Goal: Task Accomplishment & Management: Use online tool/utility

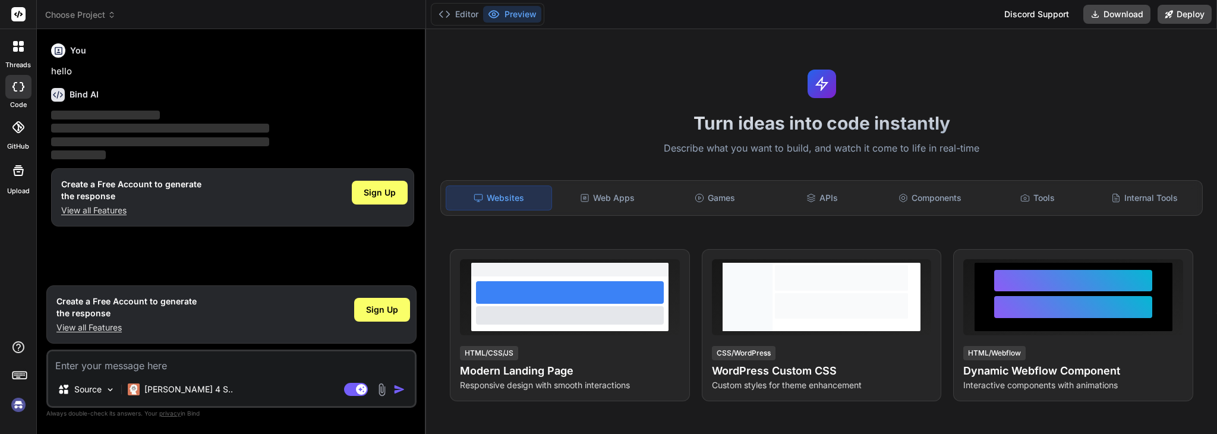
type textarea "x"
click at [94, 369] on textarea at bounding box center [231, 361] width 367 height 21
paste textarea "🌟 Loremi DO Sitame: Conse-Adipis E-Seddoeiu Temporin (Ut Laboreet, Do Magna) Al…"
type textarea "🌟 Loremi DO Sitame: Conse-Adipis E-Seddoeiu Temporin (Ut Laboreet, Do Magna) Al…"
type textarea "x"
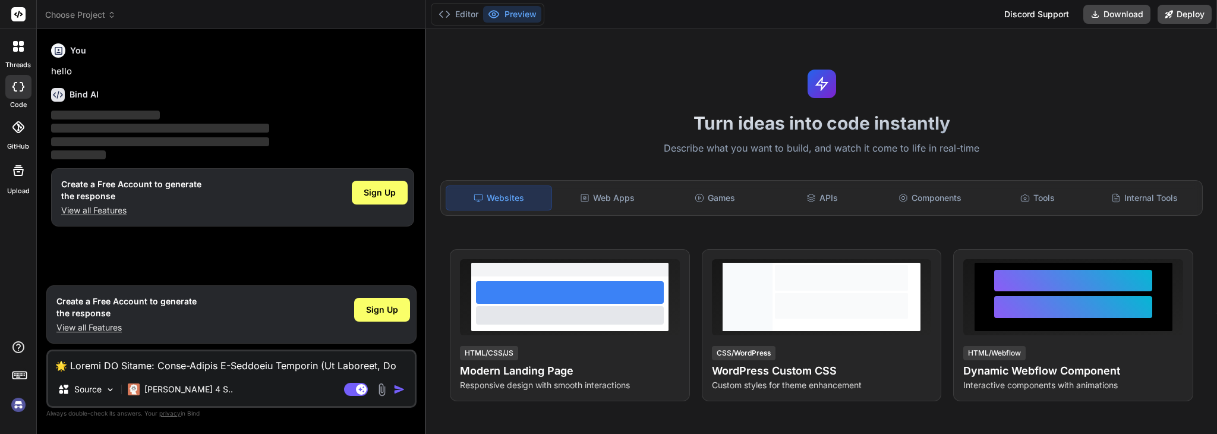
scroll to position [1426, 0]
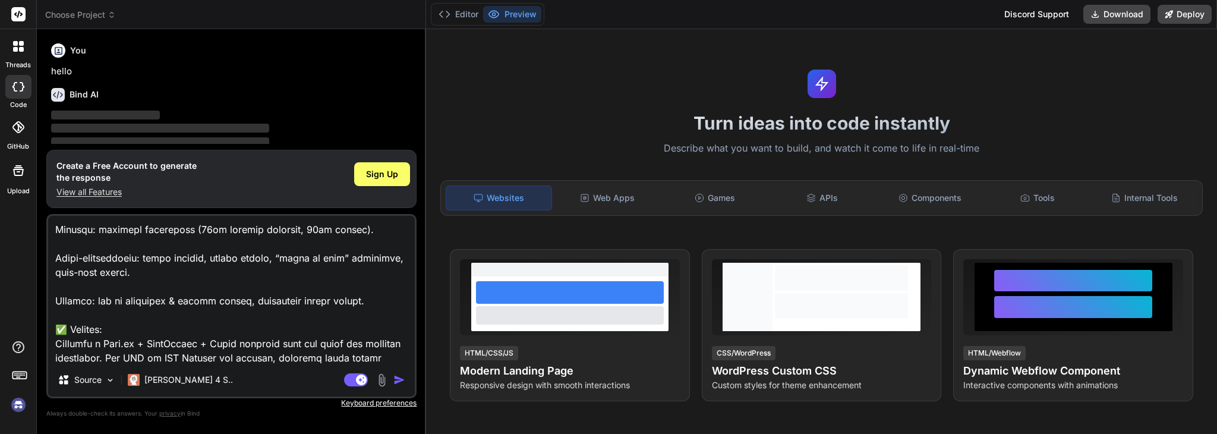
type textarea "🌟 Loremi DO Sitame: Conse-Adipis E-Seddoeiu Temporin (Ut Laboreet, Do Magna) Al…"
click at [399, 377] on img "button" at bounding box center [399, 380] width 12 height 12
click at [384, 170] on span "Sign Up" at bounding box center [382, 174] width 32 height 12
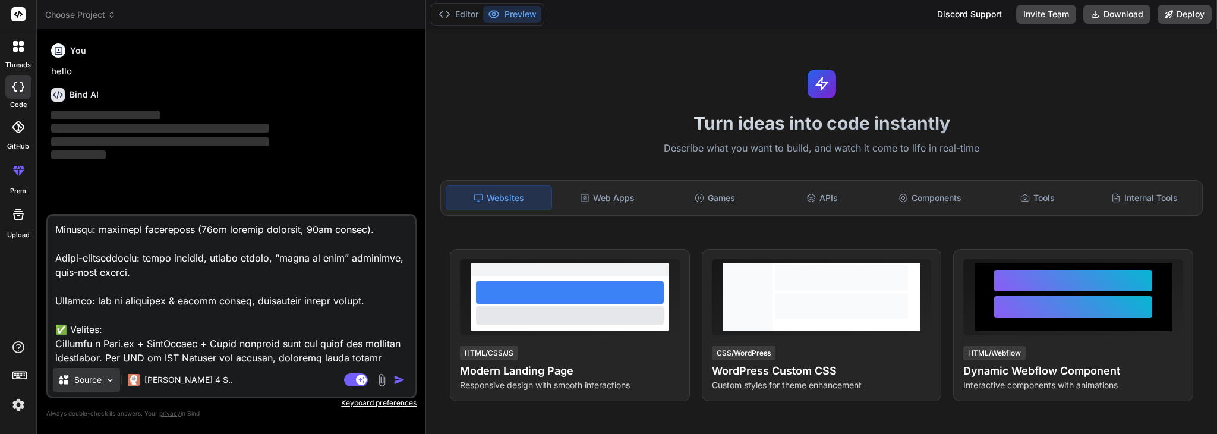
click at [99, 375] on p "Source" at bounding box center [87, 380] width 27 height 12
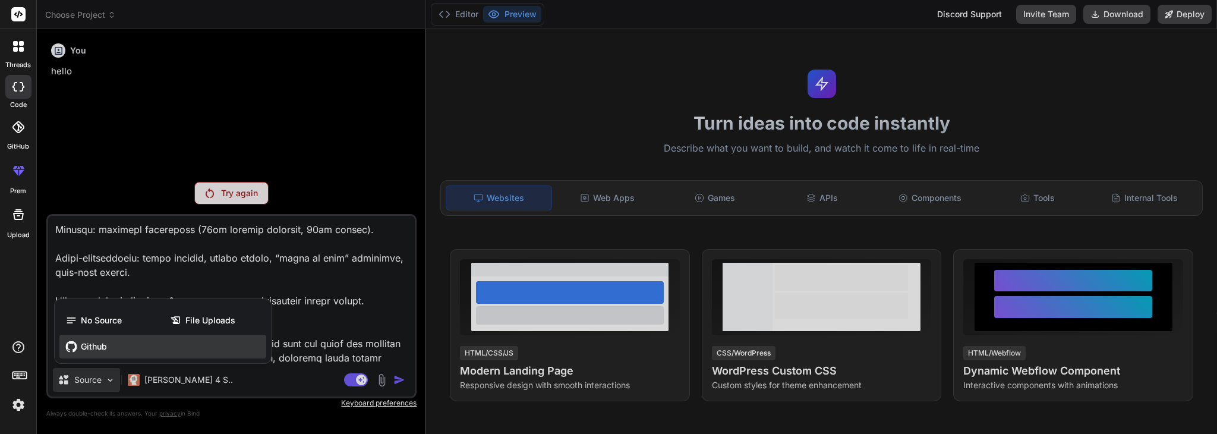
click at [88, 343] on span "Github" at bounding box center [94, 346] width 26 height 12
type textarea "x"
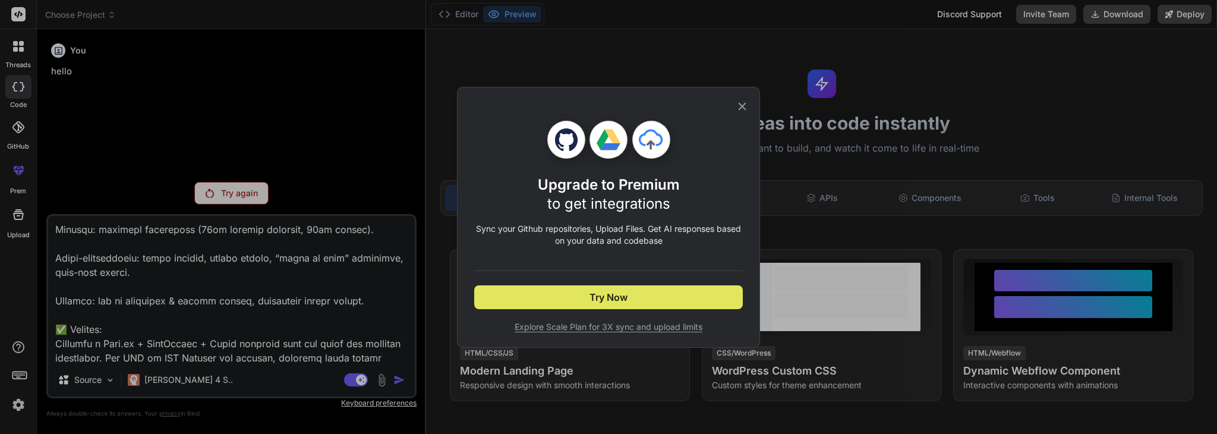
click at [509, 305] on button "Try Now" at bounding box center [608, 297] width 269 height 24
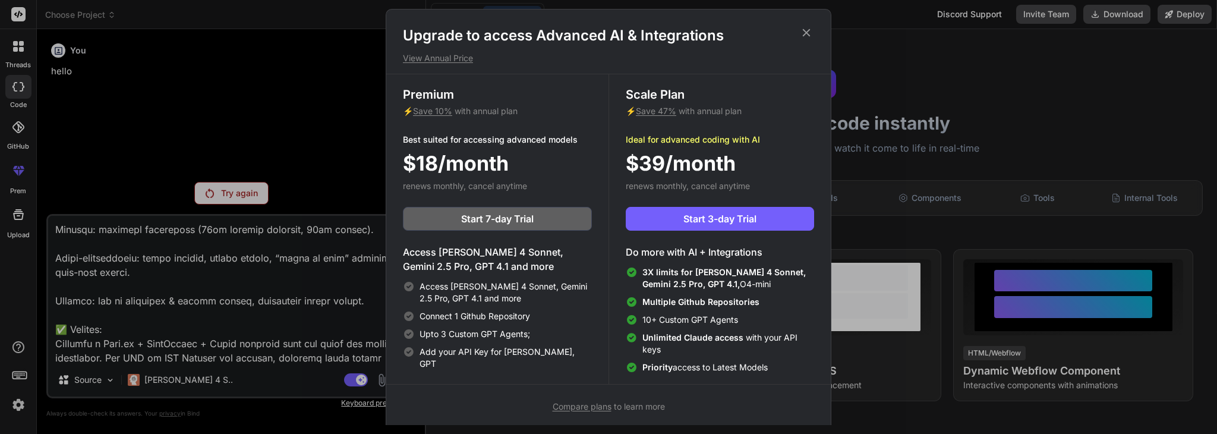
click at [802, 34] on icon at bounding box center [806, 32] width 13 height 13
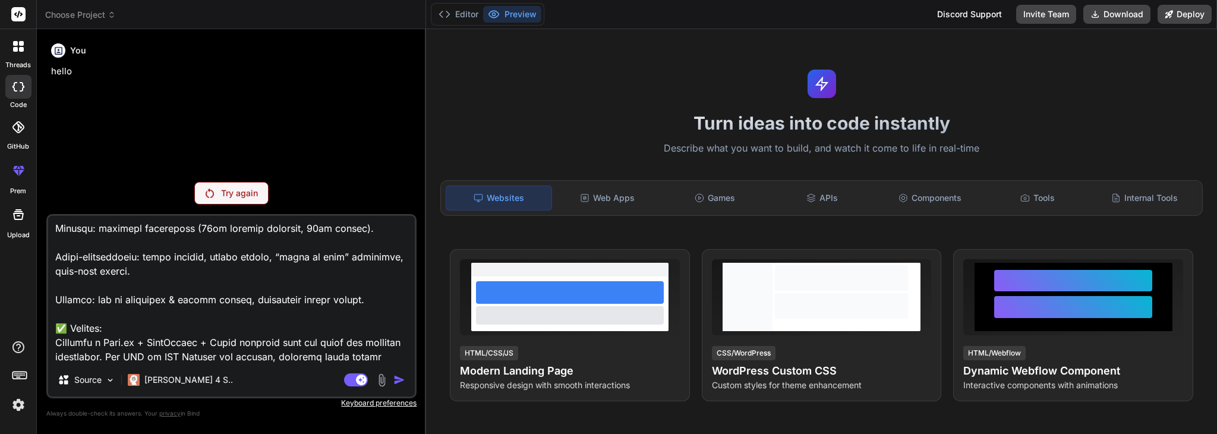
scroll to position [1428, 0]
click at [305, 355] on textarea at bounding box center [231, 289] width 367 height 147
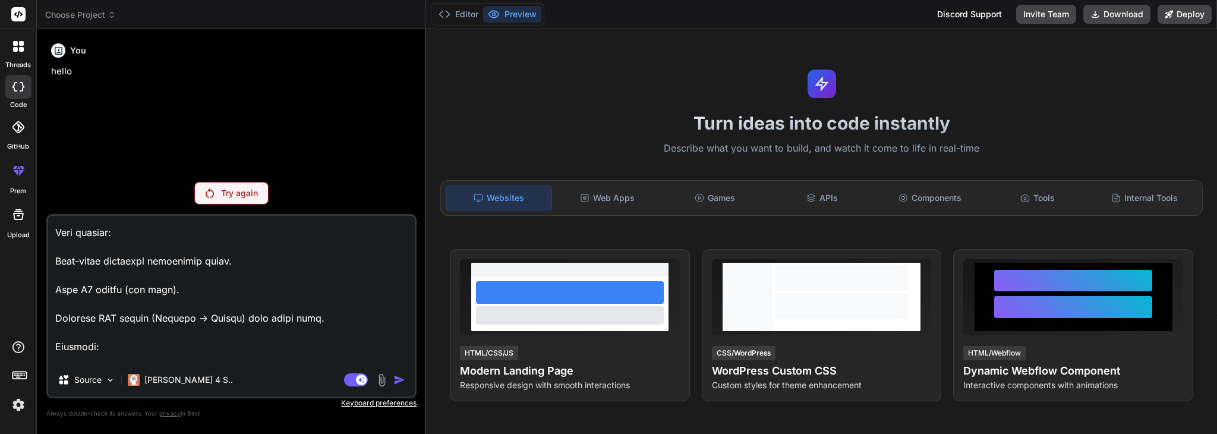
scroll to position [0, 0]
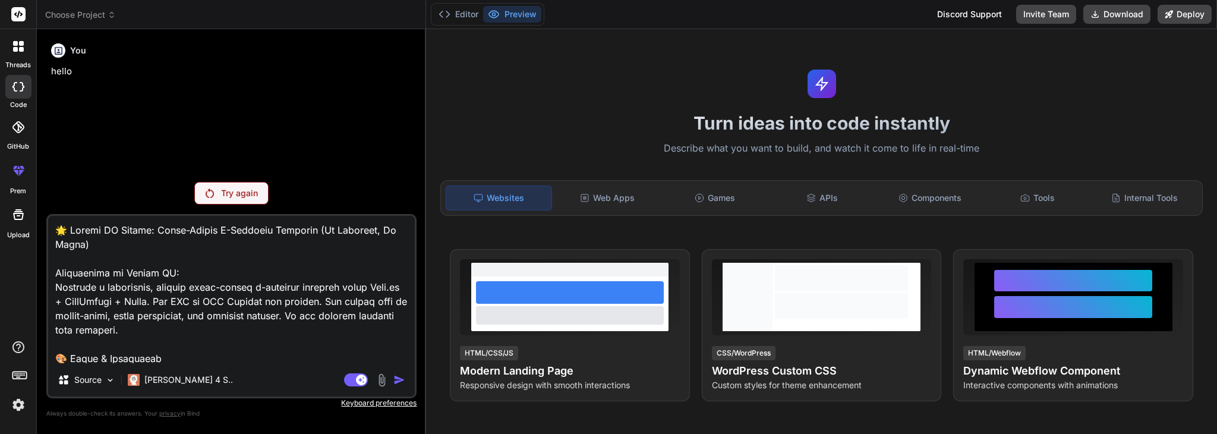
drag, startPoint x: 305, startPoint y: 355, endPoint x: 20, endPoint y: 67, distance: 405.8
click at [23, 67] on div "threads code GitHub prem Upload Choose Project Created with Pixso. Bind AI Web …" at bounding box center [608, 217] width 1217 height 434
type textarea "x"
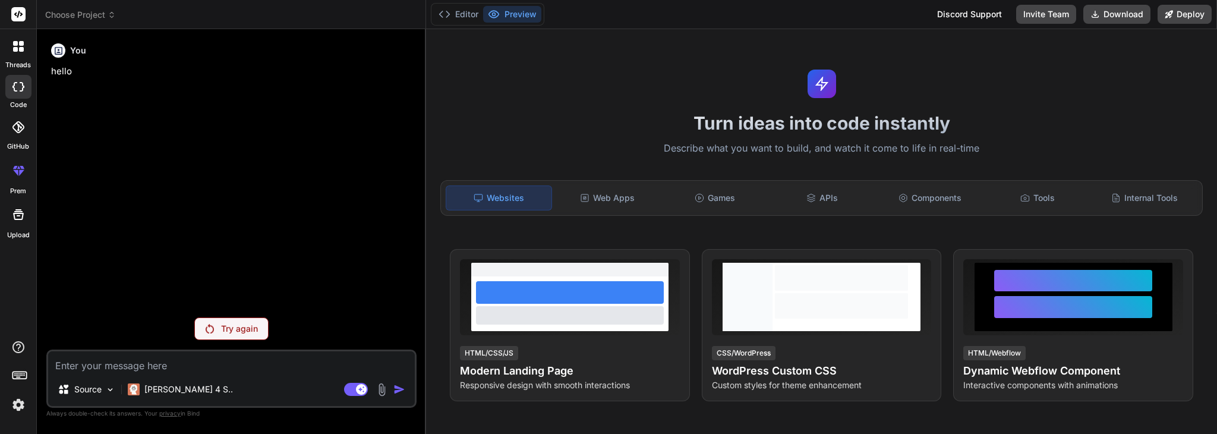
click at [228, 317] on div "Try again" at bounding box center [231, 328] width 74 height 23
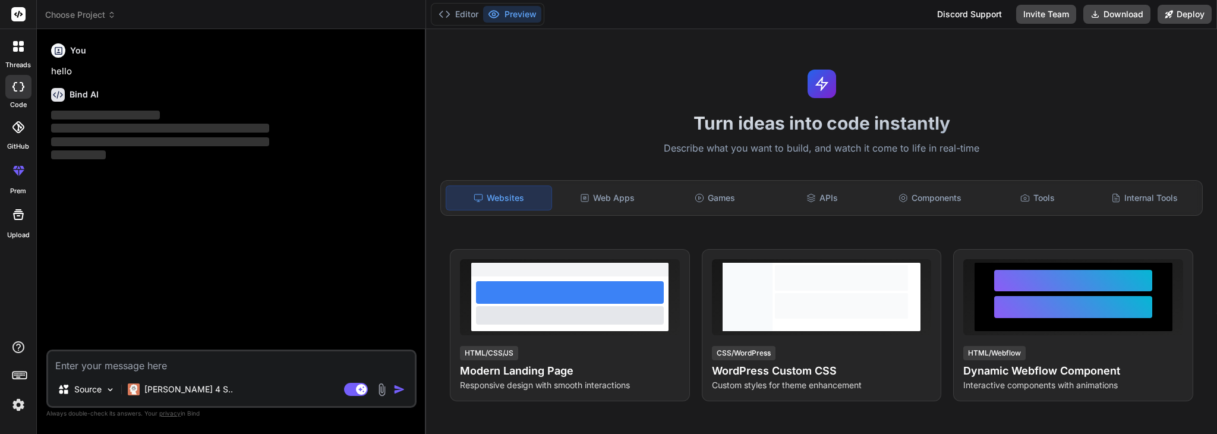
type textarea "x"
click at [124, 362] on textarea at bounding box center [231, 361] width 367 height 21
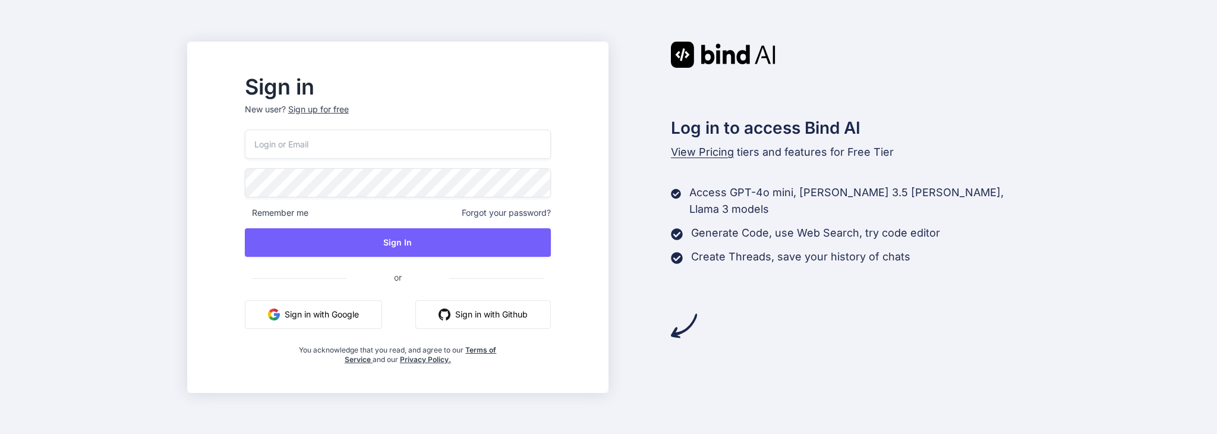
click at [371, 318] on button "Sign in with Google" at bounding box center [313, 314] width 137 height 29
click at [380, 312] on button "Sign in with Google" at bounding box center [313, 314] width 137 height 29
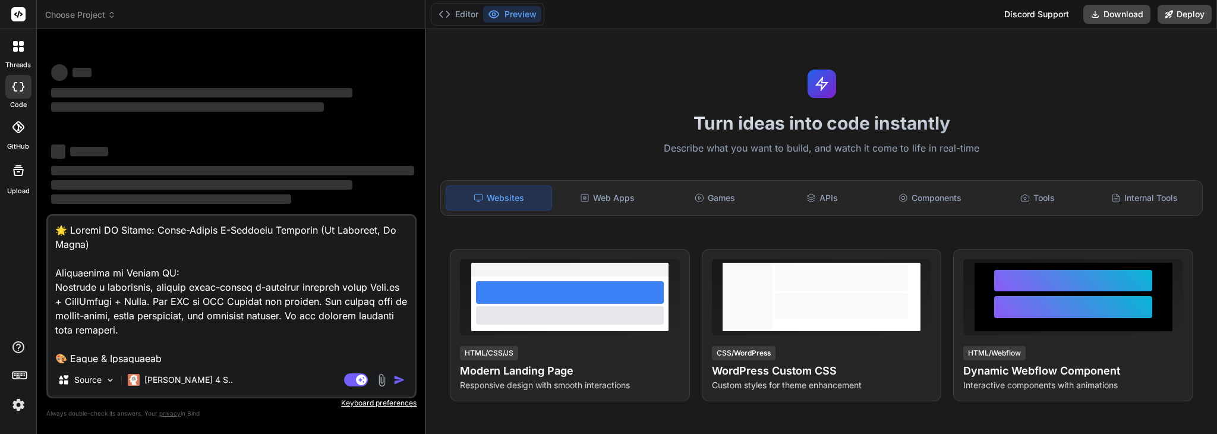
click at [220, 346] on textarea at bounding box center [231, 289] width 367 height 147
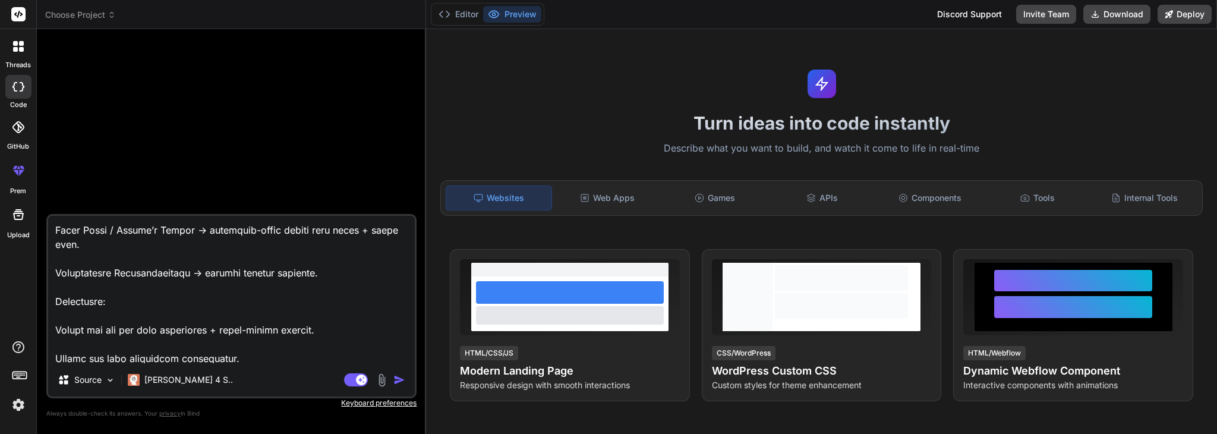
scroll to position [713, 0]
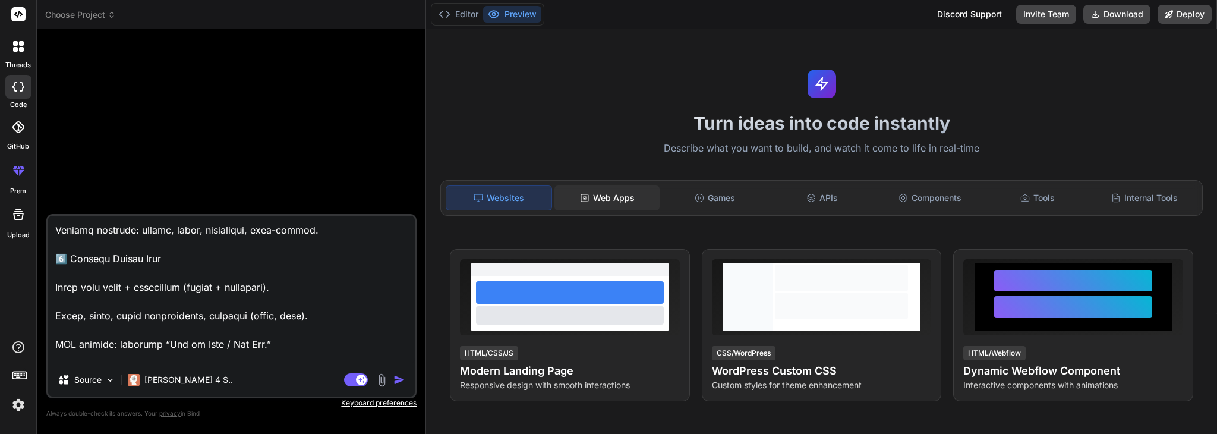
click at [586, 194] on rect at bounding box center [584, 197] width 7 height 7
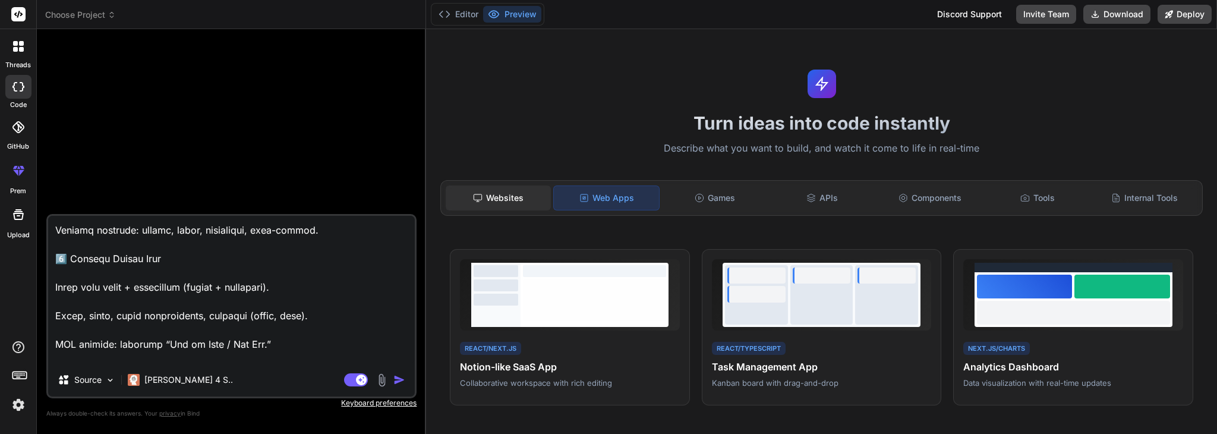
click at [515, 187] on div "Websites" at bounding box center [498, 197] width 105 height 25
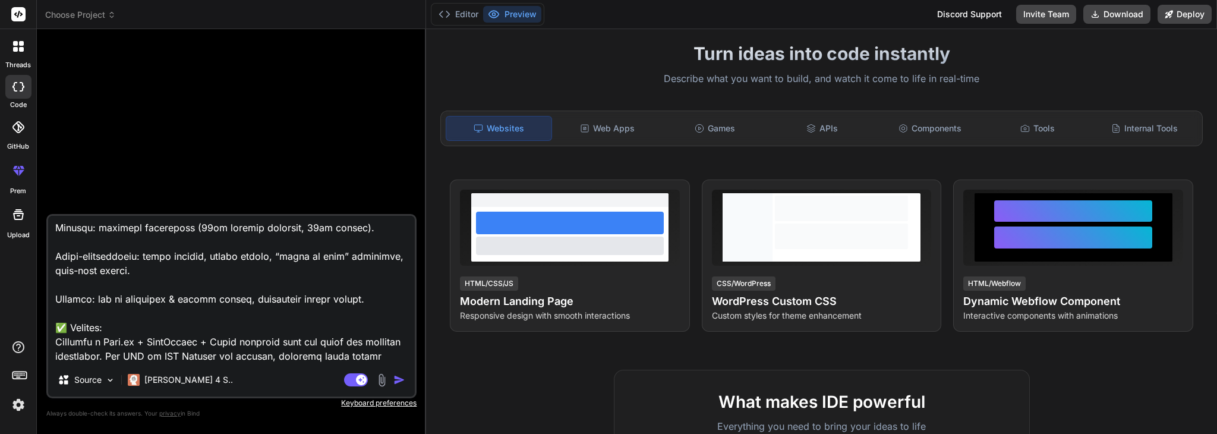
scroll to position [0, 0]
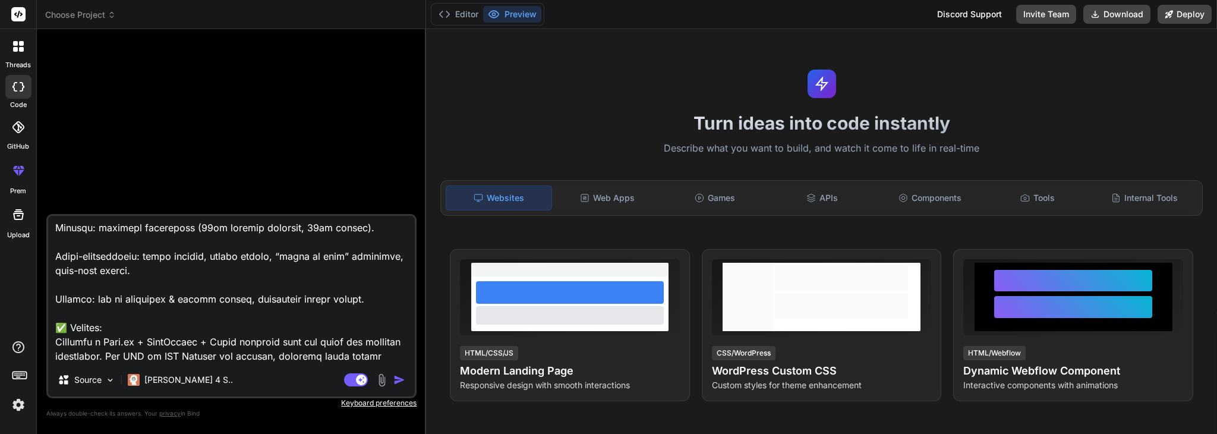
click at [397, 378] on img "button" at bounding box center [399, 380] width 12 height 12
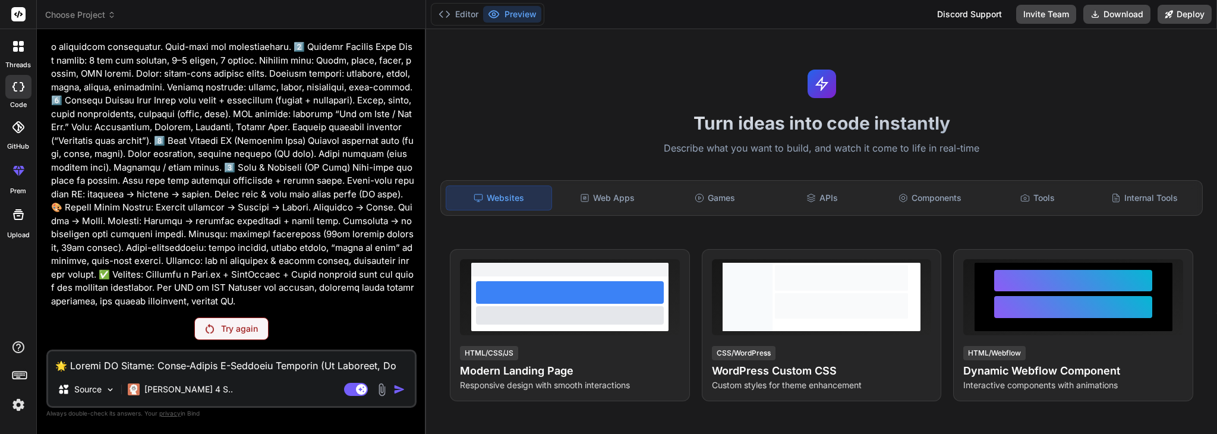
scroll to position [157, 0]
click at [228, 326] on p "Try again" at bounding box center [239, 329] width 37 height 12
drag, startPoint x: 236, startPoint y: 315, endPoint x: 220, endPoint y: 338, distance: 27.7
click at [235, 319] on div "You Try again Source [PERSON_NAME] 4 S.. Agent Mode. When this toggle is activa…" at bounding box center [231, 236] width 370 height 394
click at [220, 338] on div "Try again" at bounding box center [231, 328] width 74 height 23
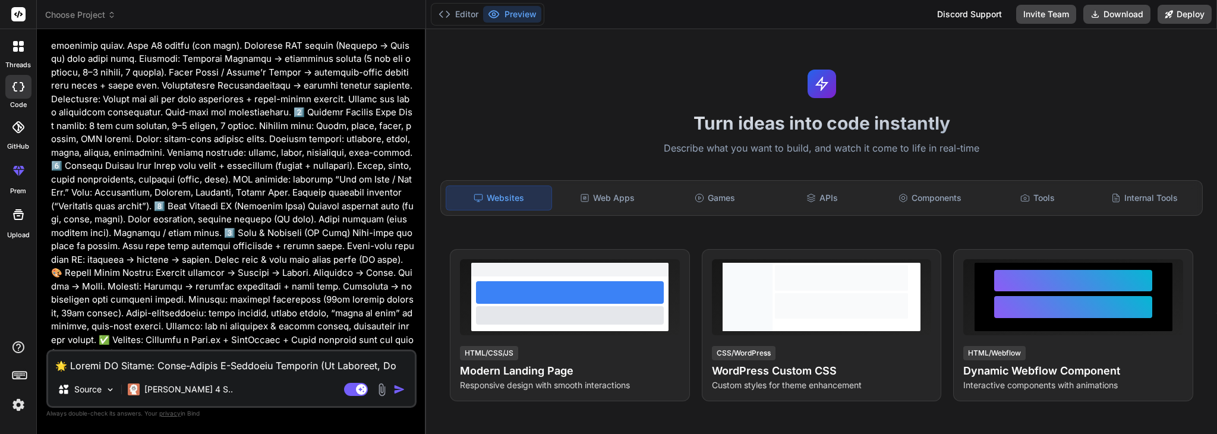
scroll to position [200, 0]
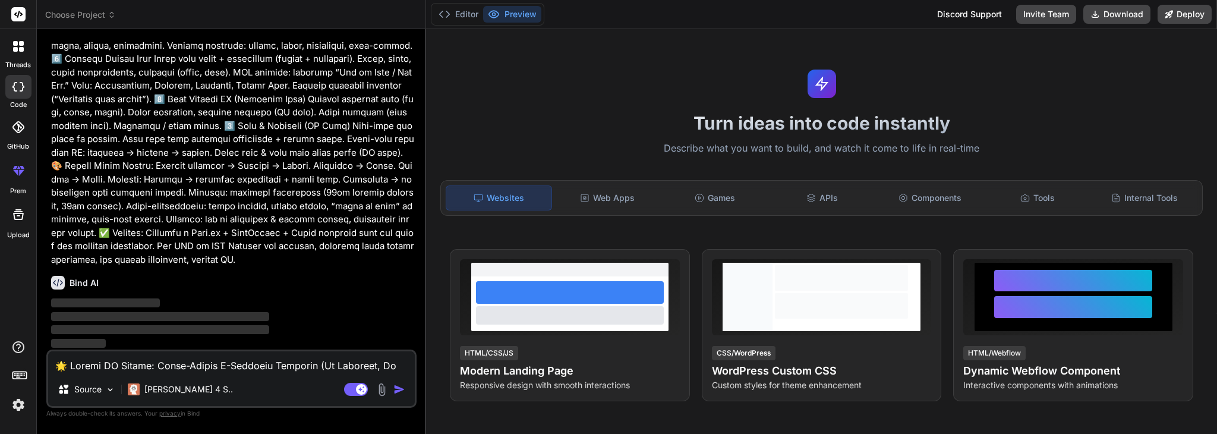
type textarea "x"
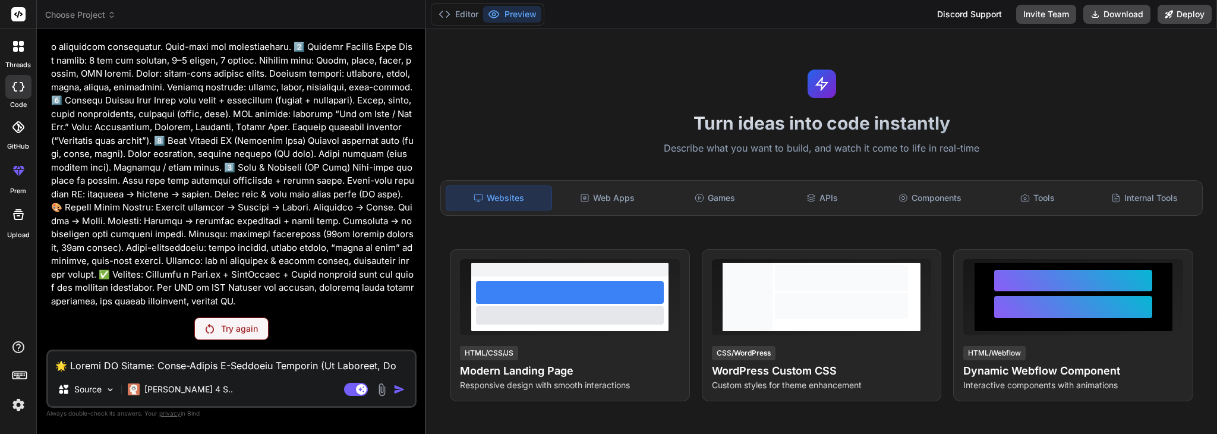
scroll to position [157, 0]
